Goal: Transaction & Acquisition: Purchase product/service

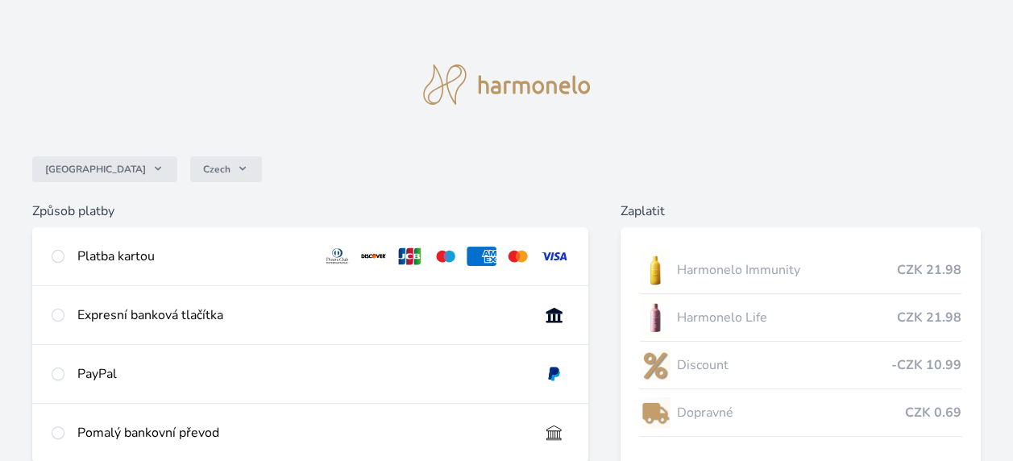
click at [62, 251] on div at bounding box center [58, 256] width 13 height 19
radio input "true"
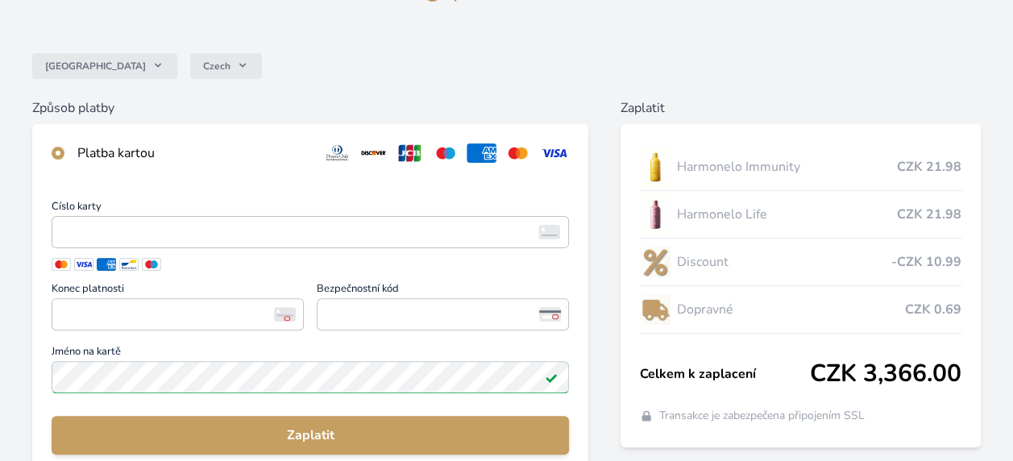
scroll to position [161, 0]
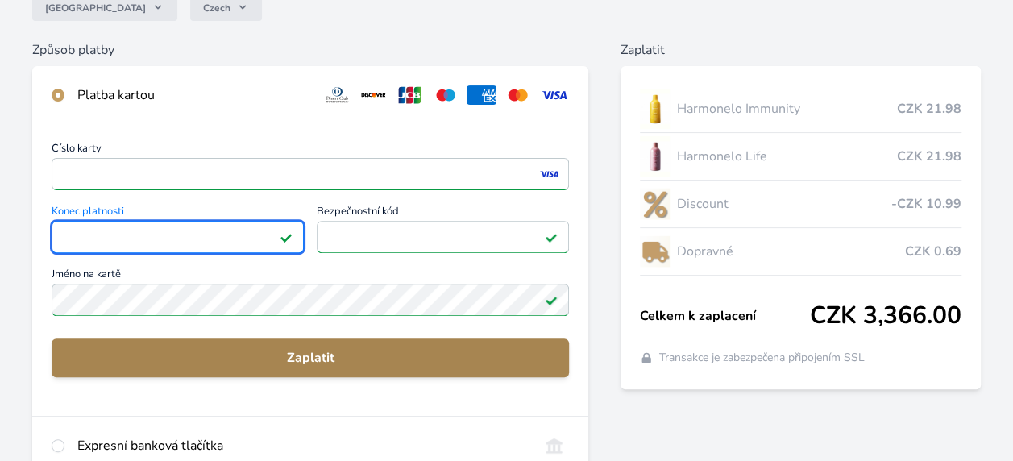
click at [197, 364] on span "Zaplatit" at bounding box center [310, 357] width 492 height 19
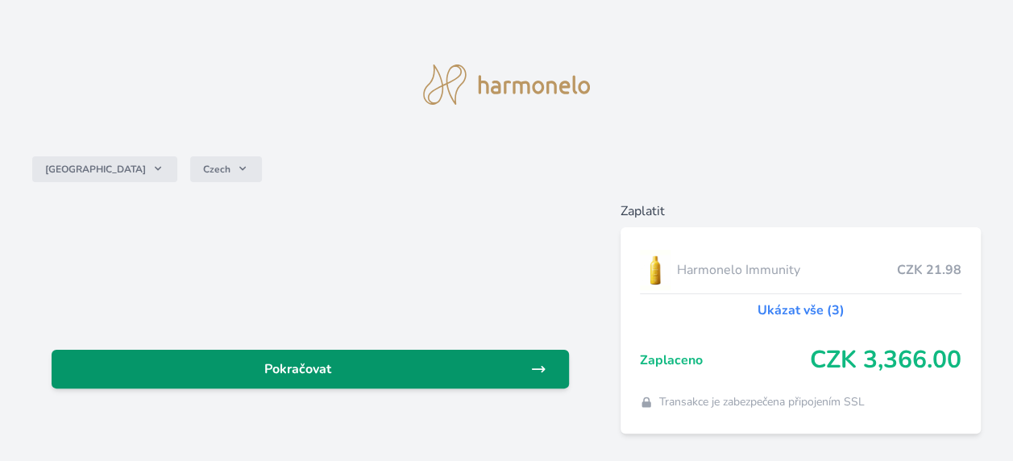
click at [309, 375] on span "Pokračovat" at bounding box center [297, 368] width 466 height 19
